Goal: Information Seeking & Learning: Check status

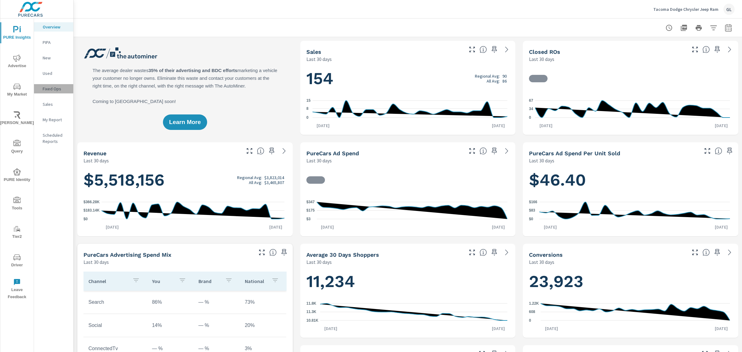
click at [59, 87] on p "Fixed Ops" at bounding box center [56, 89] width 26 height 6
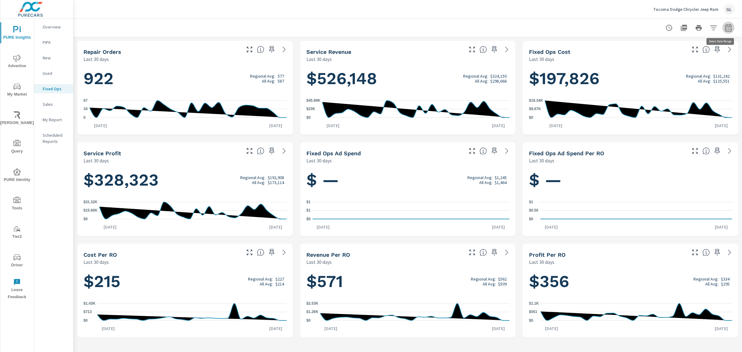
click at [729, 27] on icon "button" at bounding box center [728, 27] width 7 height 7
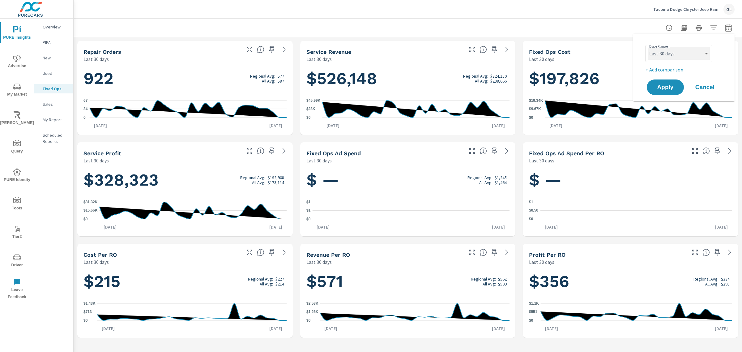
click at [660, 52] on select "Custom [DATE] Last week Last 7 days Last 14 days Last 30 days Last 45 days Last…" at bounding box center [679, 53] width 62 height 12
click at [648, 47] on select "Custom [DATE] Last week Last 7 days Last 14 days Last 30 days Last 45 days Last…" at bounding box center [679, 53] width 62 height 12
select select "Month to date"
click at [660, 84] on span "Apply" at bounding box center [665, 87] width 25 height 6
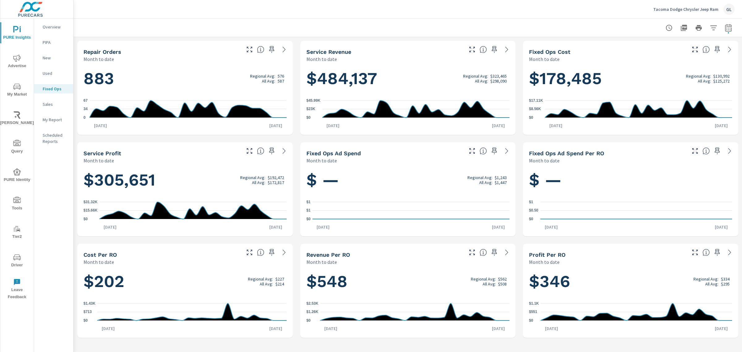
click at [725, 25] on icon "button" at bounding box center [728, 27] width 7 height 7
click at [668, 53] on select "Custom [DATE] Last week Last 7 days Last 14 days Last 30 days Last 45 days Last…" at bounding box center [679, 53] width 62 height 12
click at [648, 47] on select "Custom [DATE] Last week Last 7 days Last 14 days Last 30 days Last 45 days Last…" at bounding box center [679, 53] width 62 height 12
select select "Last month"
click at [661, 87] on span "Apply" at bounding box center [665, 87] width 25 height 6
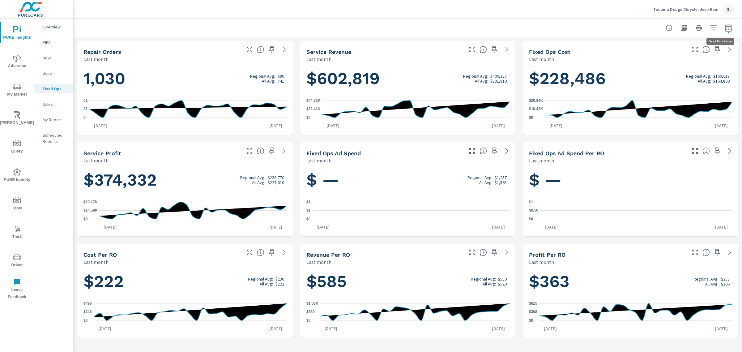
click at [727, 28] on icon "button" at bounding box center [729, 29] width 4 height 2
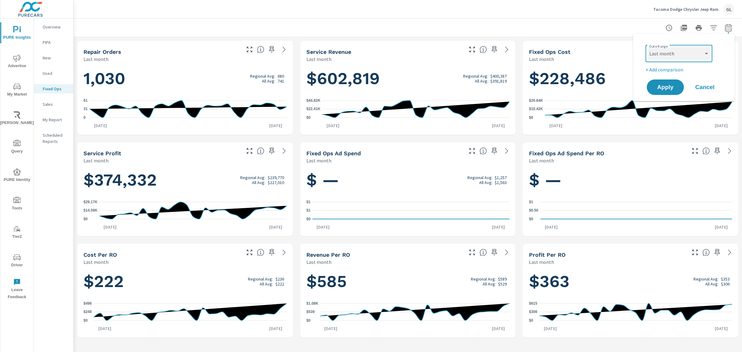
click at [673, 52] on select "Custom [DATE] Last week Last 7 days Last 14 days Last 30 days Last 45 days Last…" at bounding box center [679, 53] width 62 height 12
click at [648, 47] on select "Custom [DATE] Last week Last 7 days Last 14 days Last 30 days Last 45 days Last…" at bounding box center [679, 53] width 62 height 12
select select "Month to date"
click at [665, 84] on span "Apply" at bounding box center [665, 87] width 25 height 6
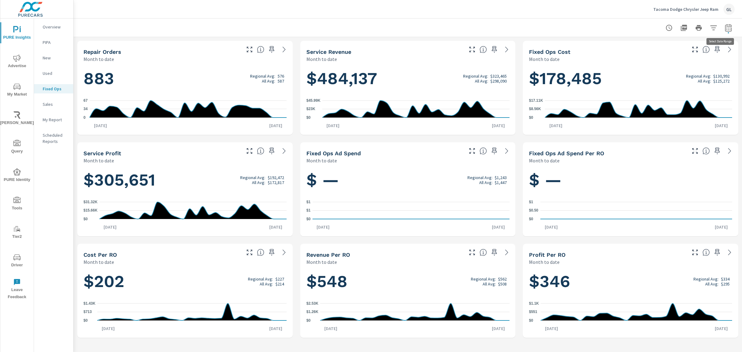
click at [726, 27] on icon "button" at bounding box center [728, 27] width 7 height 7
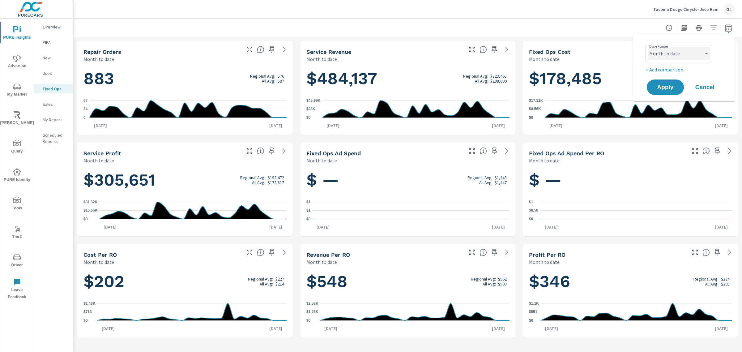
click at [664, 51] on select "Custom [DATE] Last week Last 7 days Last 14 days Last 30 days Last 45 days Last…" at bounding box center [679, 53] width 62 height 12
click at [648, 47] on select "Custom [DATE] Last week Last 7 days Last 14 days Last 30 days Last 45 days Last…" at bounding box center [679, 53] width 62 height 12
select select "custom"
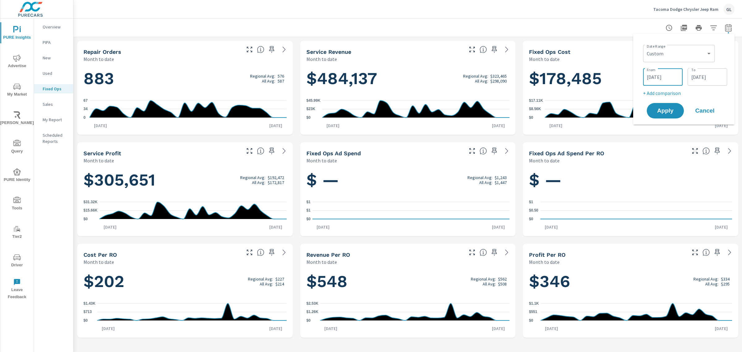
click at [661, 75] on input "[DATE]" at bounding box center [663, 77] width 35 height 12
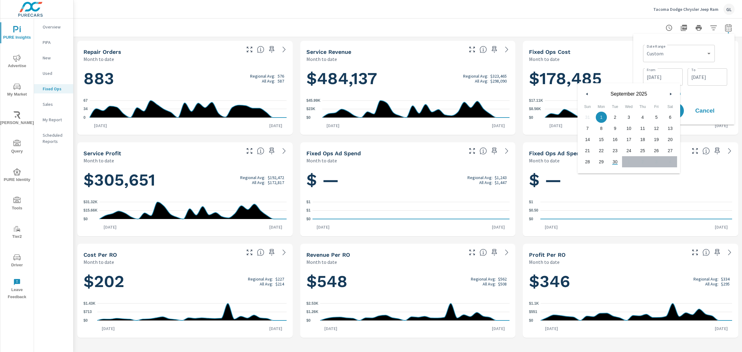
click at [585, 94] on icon "button" at bounding box center [586, 94] width 3 height 2
click at [612, 117] on span "1" at bounding box center [615, 117] width 14 height 8
type input "[DATE]"
click at [710, 73] on input "[DATE]" at bounding box center [707, 77] width 35 height 12
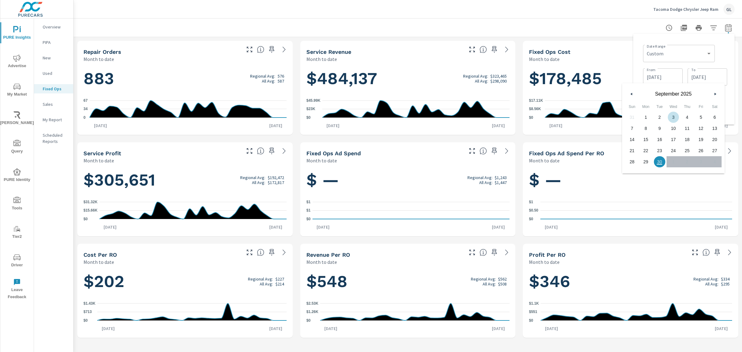
click at [630, 93] on icon "button" at bounding box center [630, 94] width 3 height 2
click at [687, 161] on span "31" at bounding box center [688, 162] width 14 height 8
type input "[DATE]"
click at [675, 65] on div "Date Range Custom [DATE] Last week Last 7 days Last 14 days Last 30 days Last 4…" at bounding box center [685, 69] width 84 height 54
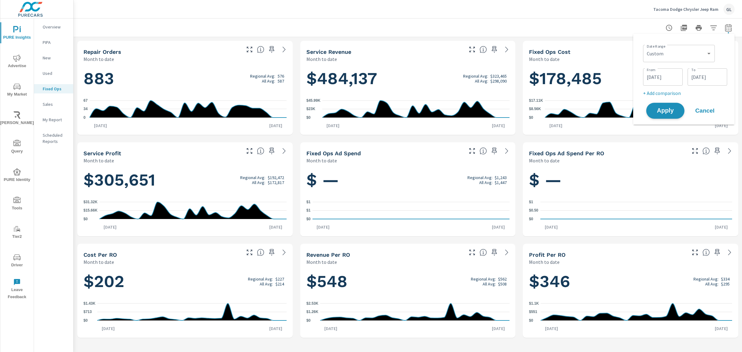
click at [665, 109] on span "Apply" at bounding box center [665, 111] width 25 height 6
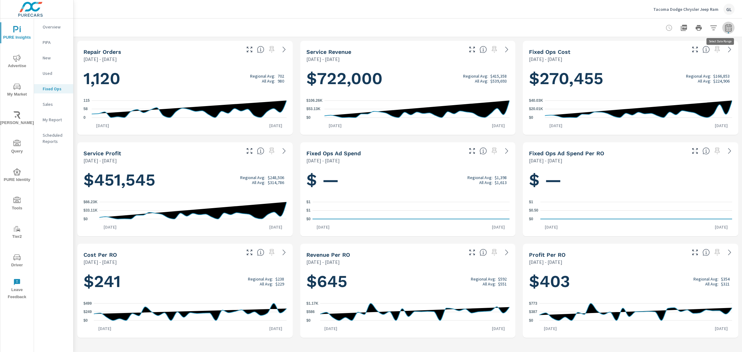
click at [727, 28] on icon "button" at bounding box center [729, 29] width 4 height 2
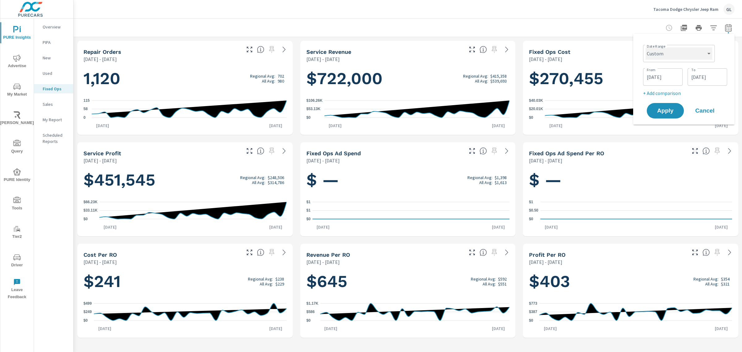
click at [672, 50] on select "Custom [DATE] Last week Last 7 days Last 14 days Last 30 days Last 45 days Last…" at bounding box center [679, 53] width 67 height 12
click at [646, 47] on select "Custom [DATE] Last week Last 7 days Last 14 days Last 30 days Last 45 days Last…" at bounding box center [679, 53] width 67 height 12
select select "Last month"
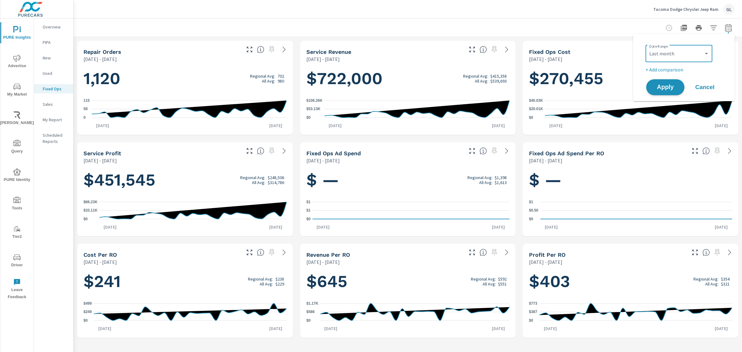
click at [664, 88] on span "Apply" at bounding box center [665, 87] width 25 height 6
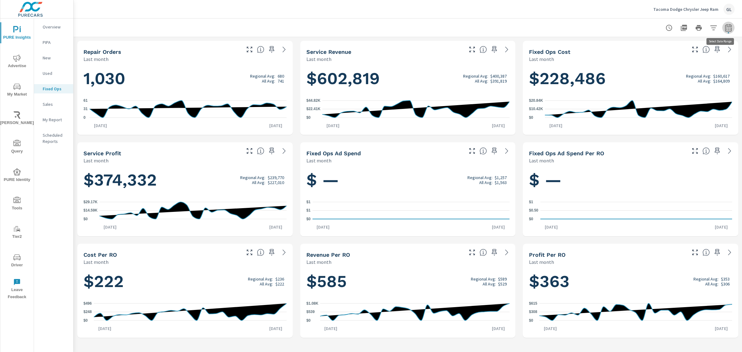
click at [728, 25] on icon "button" at bounding box center [728, 27] width 6 height 7
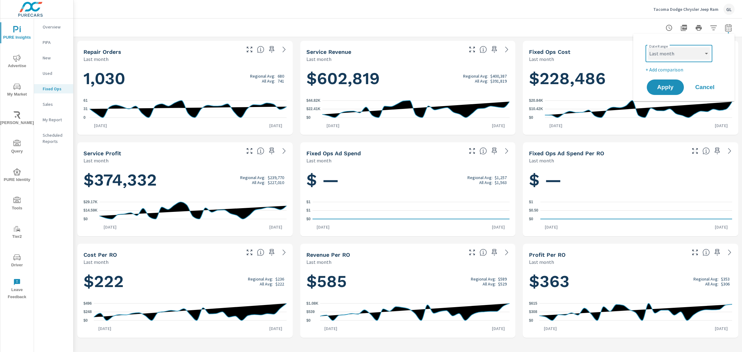
click at [668, 52] on select "Custom [DATE] Last week Last 7 days Last 14 days Last 30 days Last 45 days Last…" at bounding box center [679, 53] width 62 height 12
click at [648, 47] on select "Custom [DATE] Last week Last 7 days Last 14 days Last 30 days Last 45 days Last…" at bounding box center [679, 53] width 62 height 12
select select "Month to date"
click at [660, 87] on span "Apply" at bounding box center [665, 87] width 25 height 6
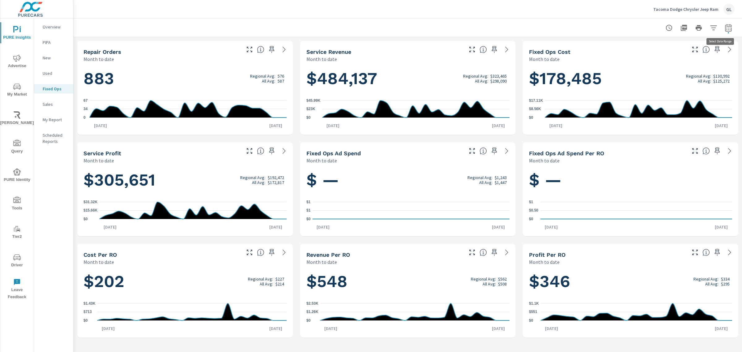
click at [726, 28] on icon "button" at bounding box center [728, 27] width 6 height 7
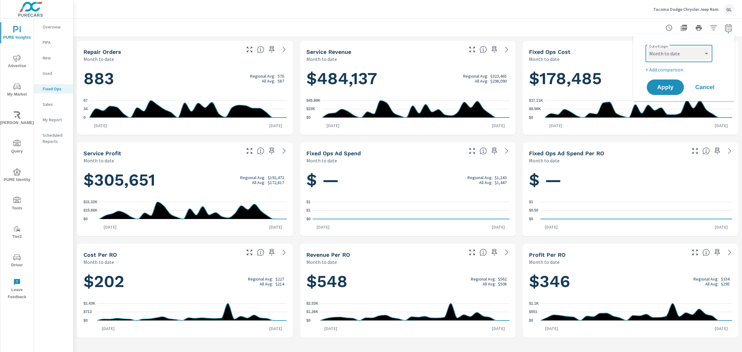
click at [673, 54] on select "Custom [DATE] Last week Last 7 days Last 14 days Last 30 days Last 45 days Last…" at bounding box center [679, 53] width 62 height 12
click at [648, 47] on select "Custom [DATE] Last week Last 7 days Last 14 days Last 30 days Last 45 days Last…" at bounding box center [679, 53] width 62 height 12
select select "Last month"
click at [656, 87] on span "Apply" at bounding box center [665, 87] width 25 height 6
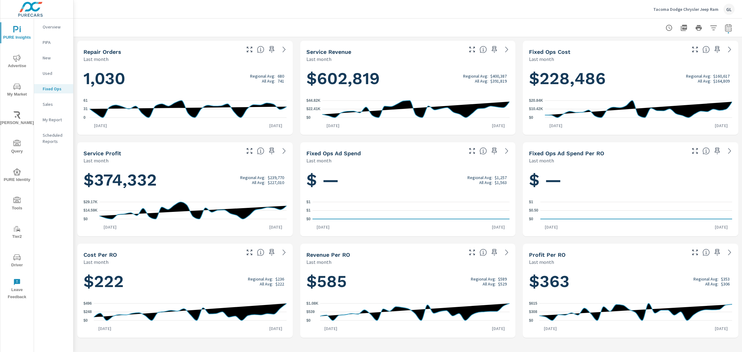
click at [274, 105] on icon at bounding box center [188, 109] width 197 height 17
click at [730, 26] on icon "button" at bounding box center [728, 27] width 7 height 7
click at [657, 54] on select "Custom [DATE] Last week Last 7 days Last 14 days Last 30 days Last 45 days Last…" at bounding box center [679, 53] width 62 height 12
click at [648, 47] on select "Custom [DATE] Last week Last 7 days Last 14 days Last 30 days Last 45 days Last…" at bounding box center [679, 53] width 62 height 12
select select "custom"
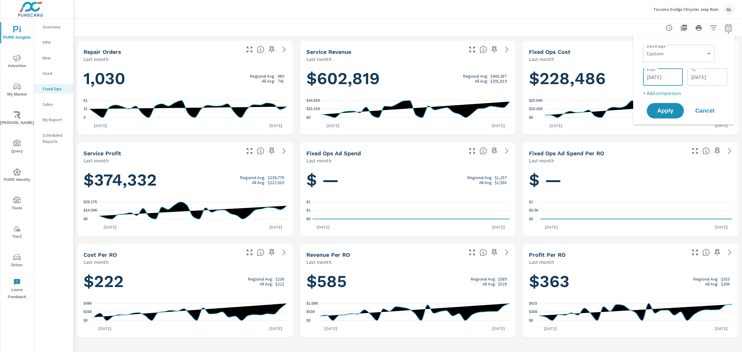
click at [661, 73] on input "[DATE]" at bounding box center [663, 77] width 35 height 12
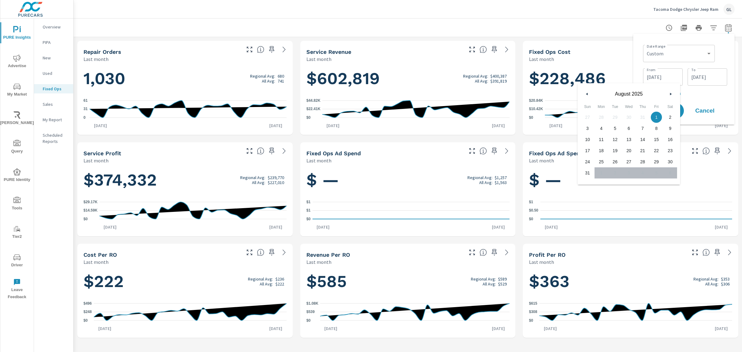
click at [586, 94] on icon "button" at bounding box center [586, 94] width 3 height 2
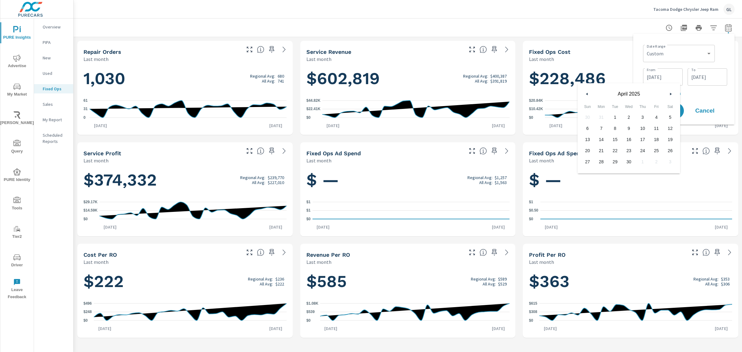
click at [586, 94] on icon "button" at bounding box center [586, 94] width 3 height 2
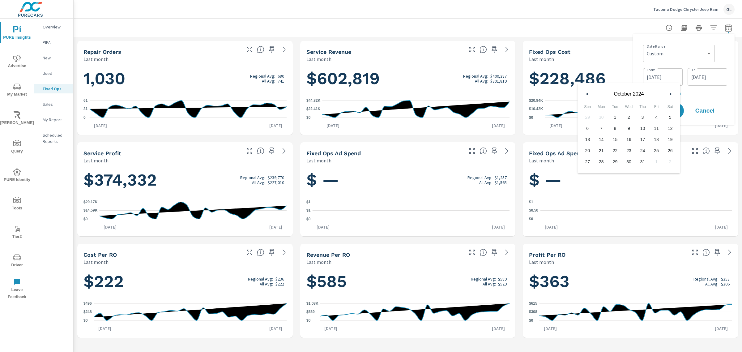
click at [586, 94] on icon "button" at bounding box center [586, 94] width 3 height 2
click at [585, 116] on span "1" at bounding box center [588, 117] width 14 height 8
type input "[DATE]"
click at [705, 77] on input "[DATE]" at bounding box center [707, 77] width 35 height 12
click at [632, 94] on icon "button" at bounding box center [630, 94] width 3 height 2
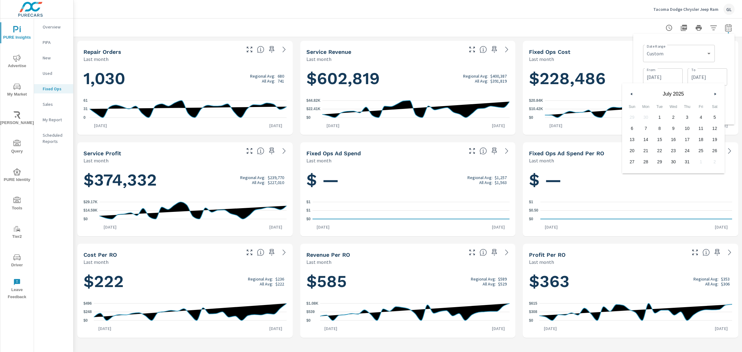
click at [632, 94] on icon "button" at bounding box center [630, 94] width 3 height 2
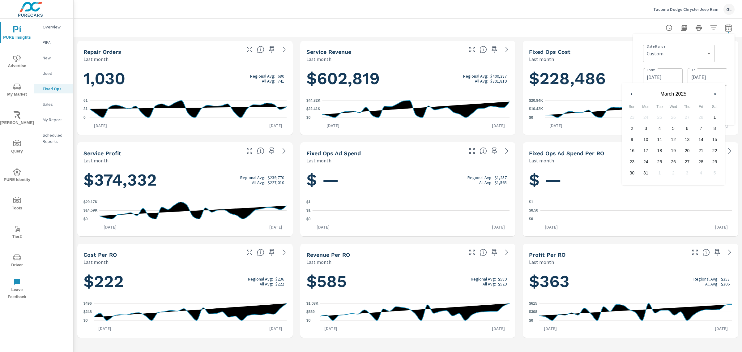
click at [632, 94] on icon "button" at bounding box center [630, 94] width 3 height 2
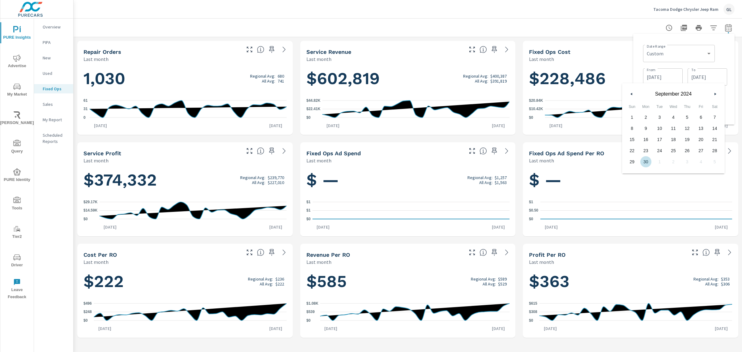
click at [643, 160] on span "30" at bounding box center [646, 162] width 14 height 8
type input "[DATE]"
click at [641, 72] on div "Date Range Custom [DATE] Last week Last 7 days Last 14 days Last 30 days Last 4…" at bounding box center [684, 79] width 92 height 81
click at [664, 109] on span "Apply" at bounding box center [665, 111] width 25 height 6
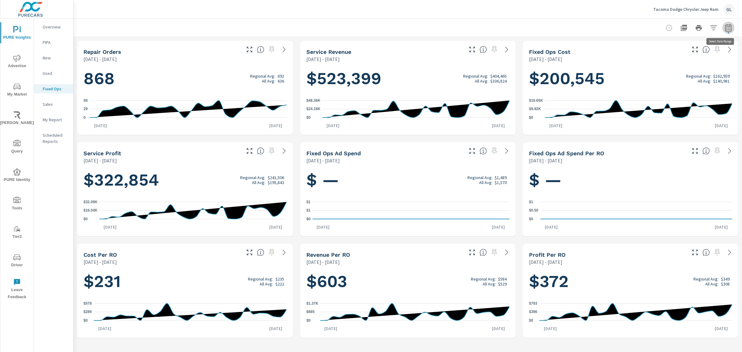
click at [724, 25] on button "button" at bounding box center [729, 28] width 12 height 12
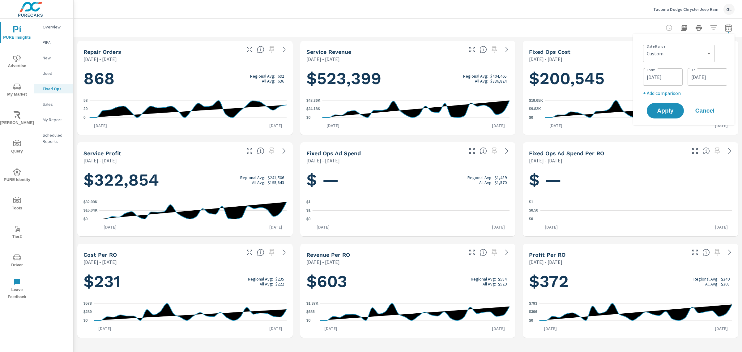
click at [700, 76] on input "[DATE]" at bounding box center [707, 77] width 35 height 12
click at [700, 151] on span "27" at bounding box center [701, 151] width 14 height 8
type input "[DATE]"
click at [682, 65] on div "Date Range Custom [DATE] Last week Last 7 days Last 14 days Last 30 days Last 4…" at bounding box center [685, 69] width 84 height 54
click at [664, 110] on span "Apply" at bounding box center [665, 111] width 25 height 6
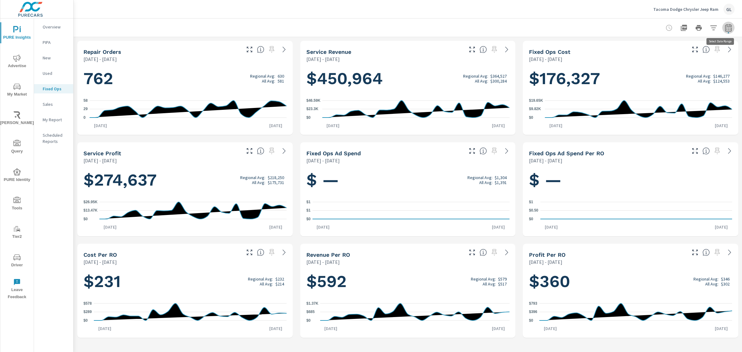
click at [729, 27] on icon "button" at bounding box center [728, 27] width 7 height 7
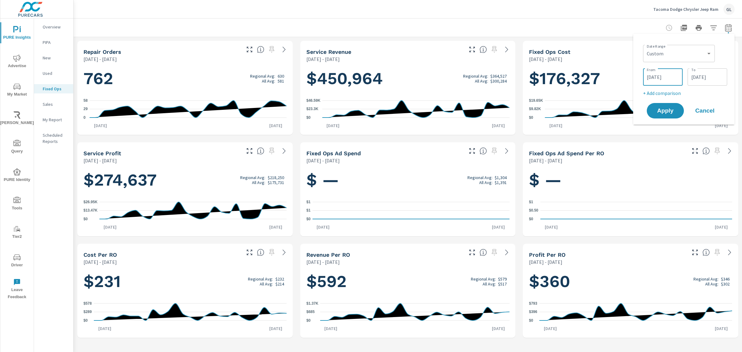
click at [655, 78] on input "[DATE]" at bounding box center [663, 77] width 35 height 12
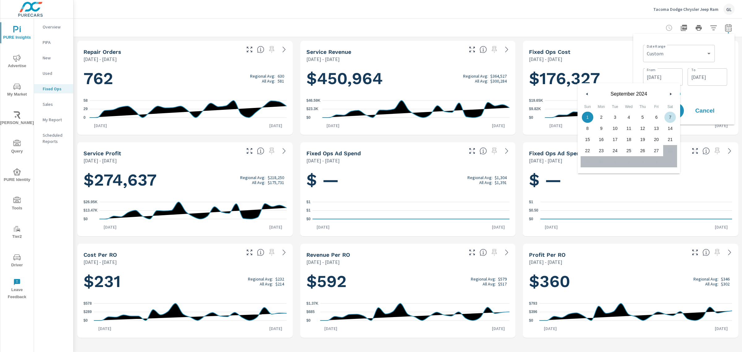
click at [670, 93] on icon "button" at bounding box center [671, 94] width 3 height 2
click at [584, 94] on button "button" at bounding box center [587, 93] width 7 height 7
click at [669, 95] on button "button" at bounding box center [670, 93] width 7 height 7
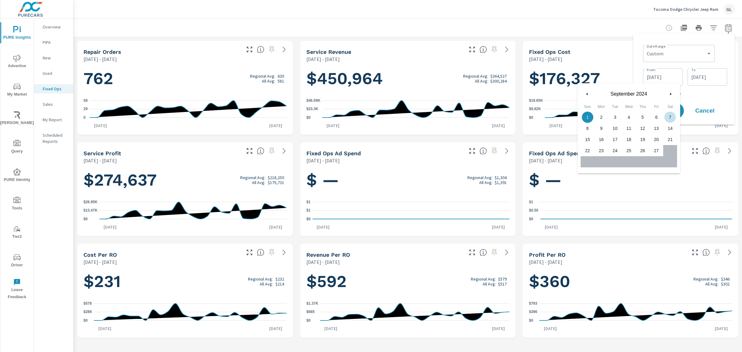
click at [668, 96] on button "button" at bounding box center [670, 93] width 7 height 7
click at [702, 79] on input "[DATE]" at bounding box center [707, 77] width 35 height 12
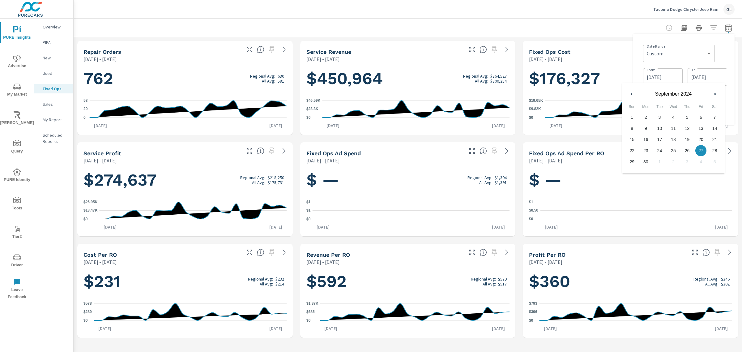
click at [714, 93] on button "button" at bounding box center [715, 93] width 7 height 7
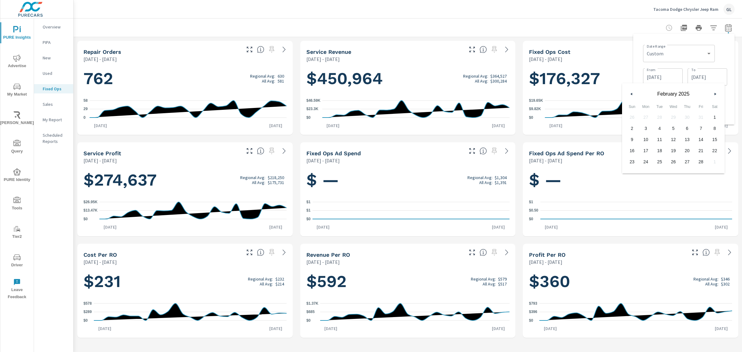
click at [714, 93] on button "button" at bounding box center [715, 93] width 7 height 7
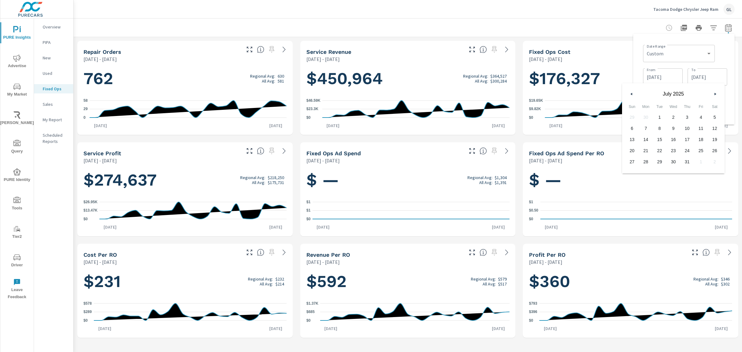
click at [714, 93] on button "button" at bounding box center [715, 93] width 7 height 7
click at [630, 92] on button "button" at bounding box center [631, 93] width 7 height 7
click at [673, 161] on span "27" at bounding box center [674, 162] width 14 height 8
type input "[DATE]"
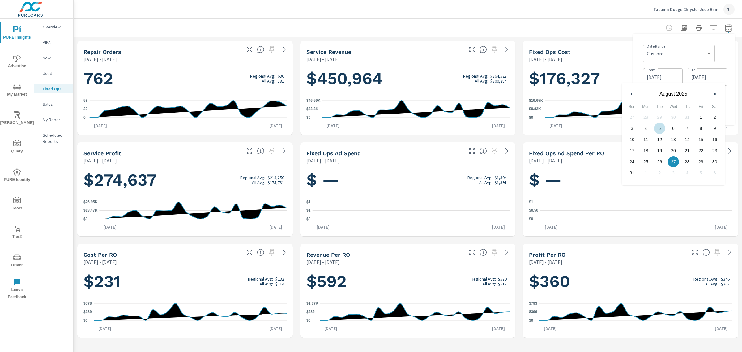
click at [656, 74] on input "[DATE]" at bounding box center [663, 77] width 35 height 12
click at [672, 95] on icon "button" at bounding box center [671, 94] width 3 height 2
click at [671, 95] on icon "button" at bounding box center [671, 94] width 3 height 2
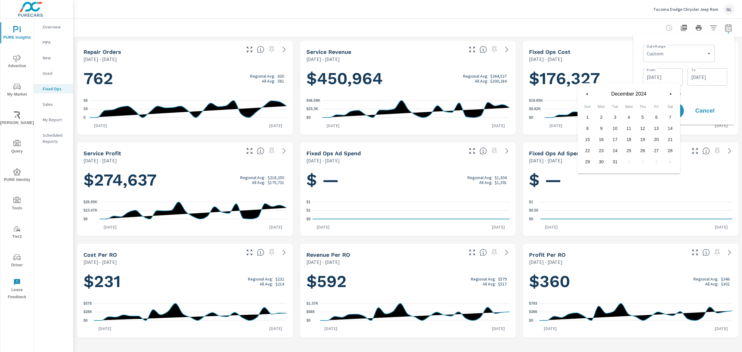
click at [671, 95] on icon "button" at bounding box center [671, 94] width 3 height 2
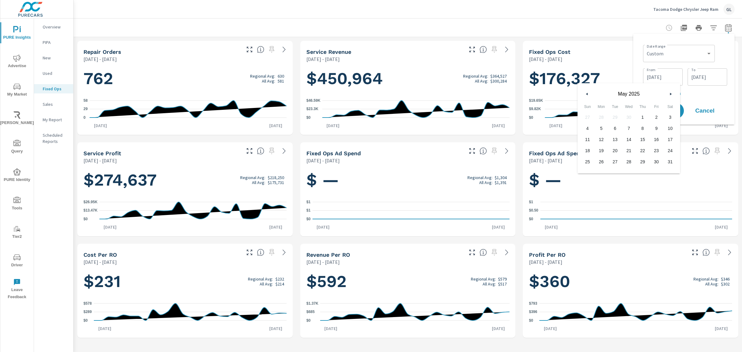
click at [671, 95] on icon "button" at bounding box center [671, 94] width 3 height 2
click at [659, 118] on span "1" at bounding box center [657, 117] width 14 height 8
type input "[DATE]"
click at [690, 98] on div "Date Range Custom [DATE] Last week Last 7 days Last 14 days Last 30 days Last 4…" at bounding box center [684, 79] width 92 height 81
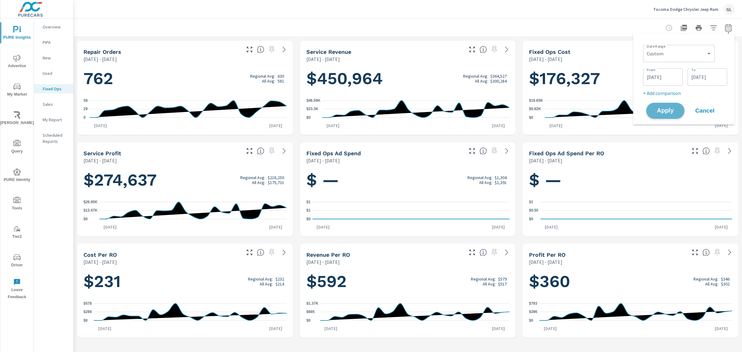
click at [668, 108] on span "Apply" at bounding box center [665, 111] width 25 height 6
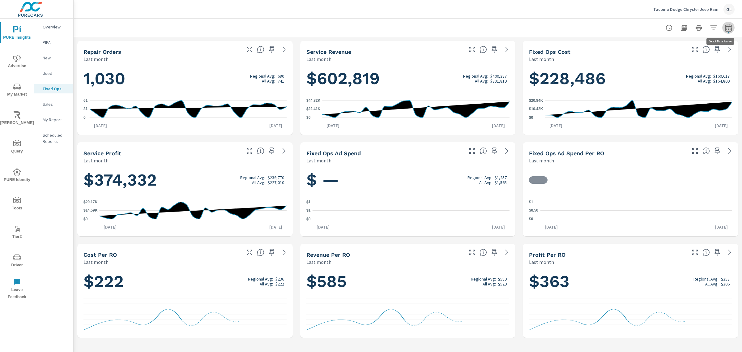
click at [728, 26] on icon "button" at bounding box center [728, 27] width 6 height 7
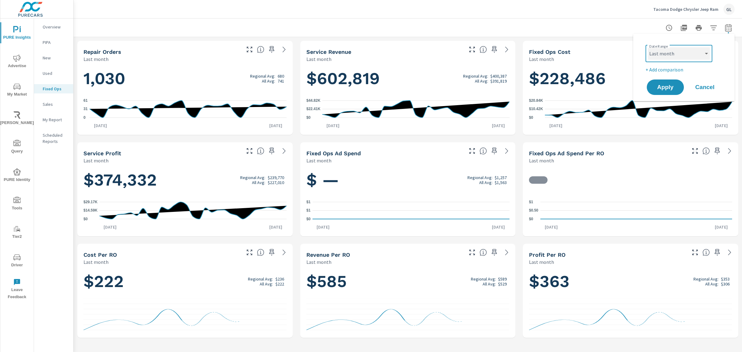
click at [672, 53] on select "Custom [DATE] Last week Last 7 days Last 14 days Last 30 days Last 45 days Last…" at bounding box center [679, 53] width 62 height 12
click at [648, 47] on select "Custom [DATE] Last week Last 7 days Last 14 days Last 30 days Last 45 days Last…" at bounding box center [679, 53] width 62 height 12
select select "Month to date"
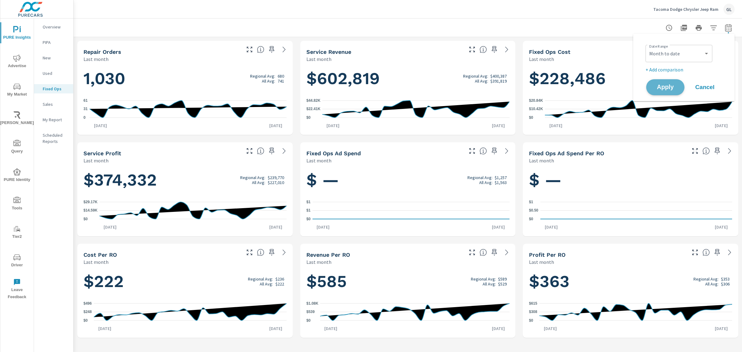
click at [661, 85] on span "Apply" at bounding box center [665, 87] width 25 height 6
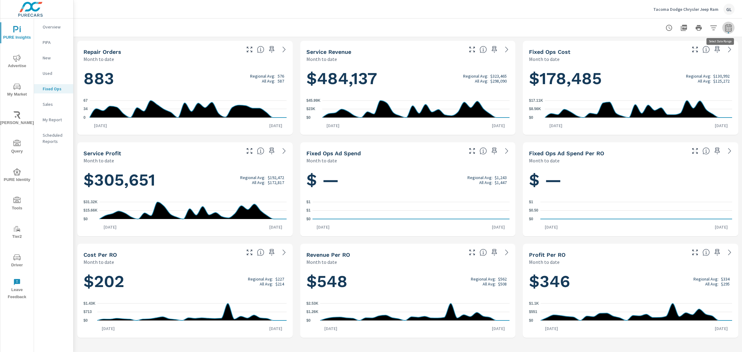
click at [729, 27] on icon "button" at bounding box center [728, 27] width 7 height 7
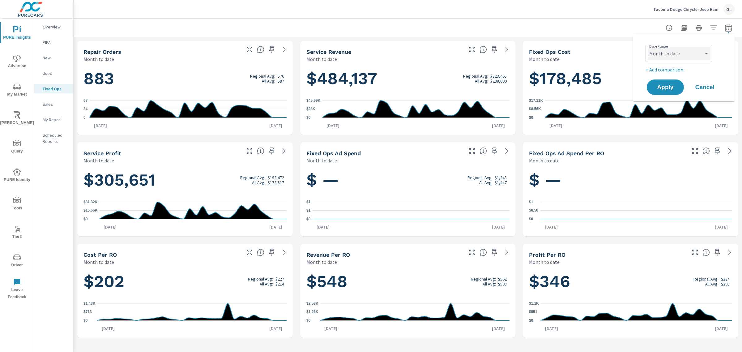
click at [681, 53] on select "Custom [DATE] Last week Last 7 days Last 14 days Last 30 days Last 45 days Last…" at bounding box center [679, 53] width 62 height 12
click at [648, 47] on select "Custom [DATE] Last week Last 7 days Last 14 days Last 30 days Last 45 days Last…" at bounding box center [679, 53] width 62 height 12
select select "custom"
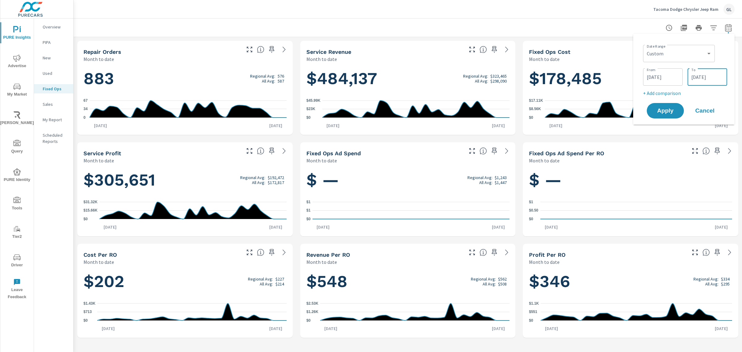
click at [697, 74] on input "[DATE]" at bounding box center [707, 77] width 35 height 12
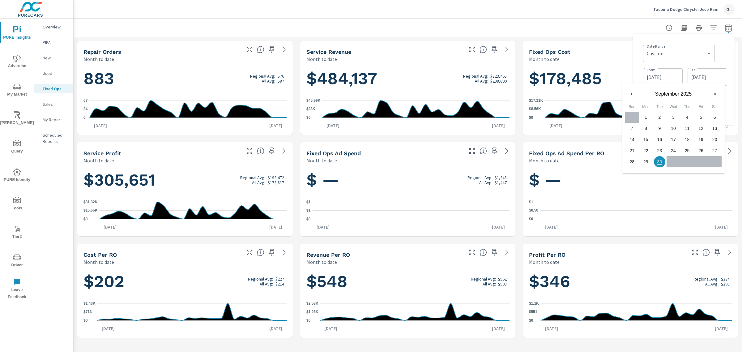
click at [714, 149] on span "27" at bounding box center [715, 151] width 14 height 8
type input "09/27/2025"
click at [721, 64] on div "Date Range Custom Yesterday Last week Last 7 days Last 14 days Last 30 days Las…" at bounding box center [685, 69] width 84 height 54
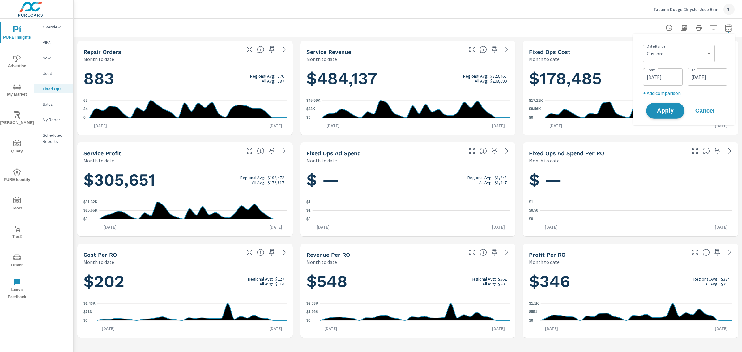
click at [666, 112] on span "Apply" at bounding box center [665, 111] width 25 height 6
